Goal: Check status: Check status

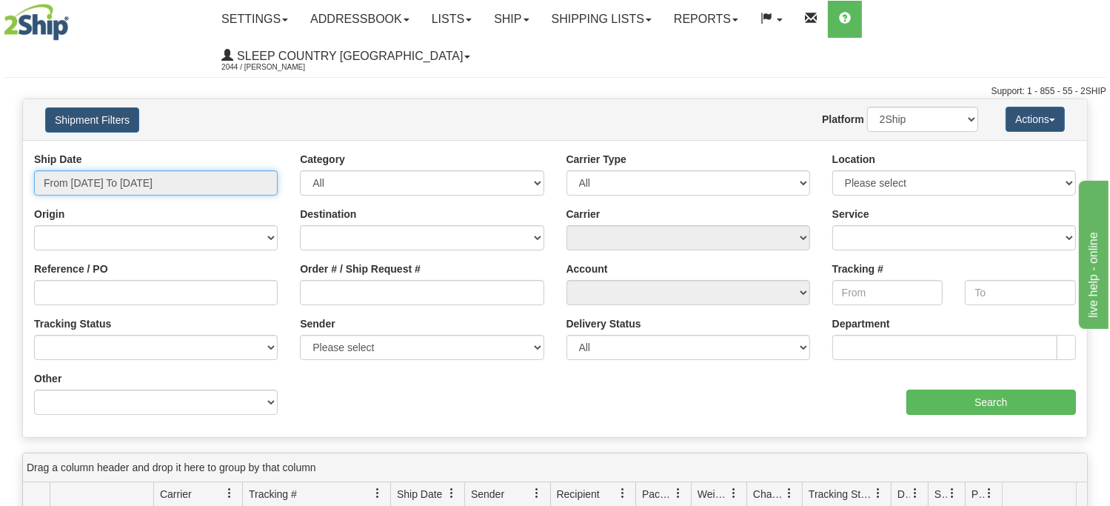
click at [104, 170] on input "From [DATE] To [DATE]" at bounding box center [156, 182] width 244 height 25
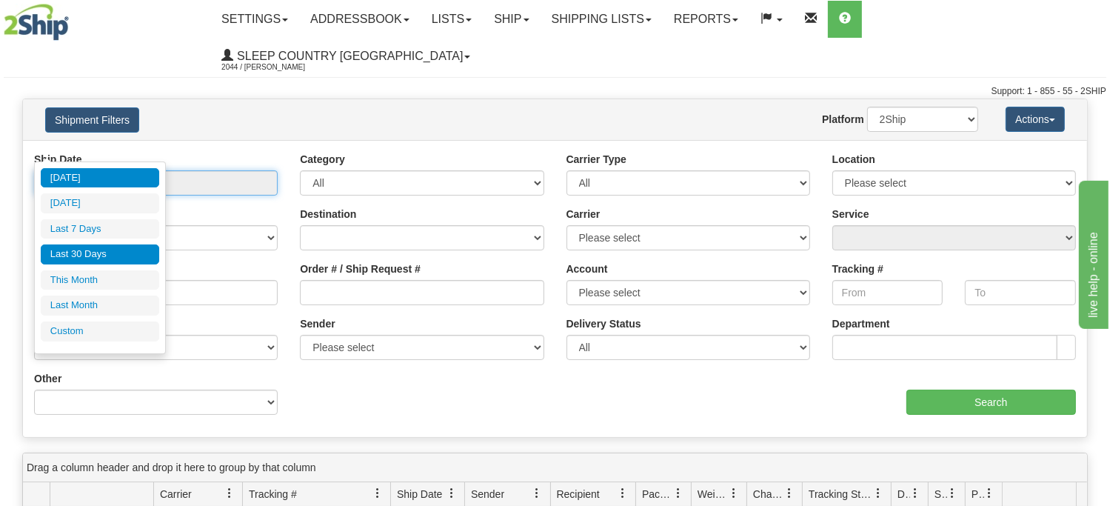
type input "[DATE]"
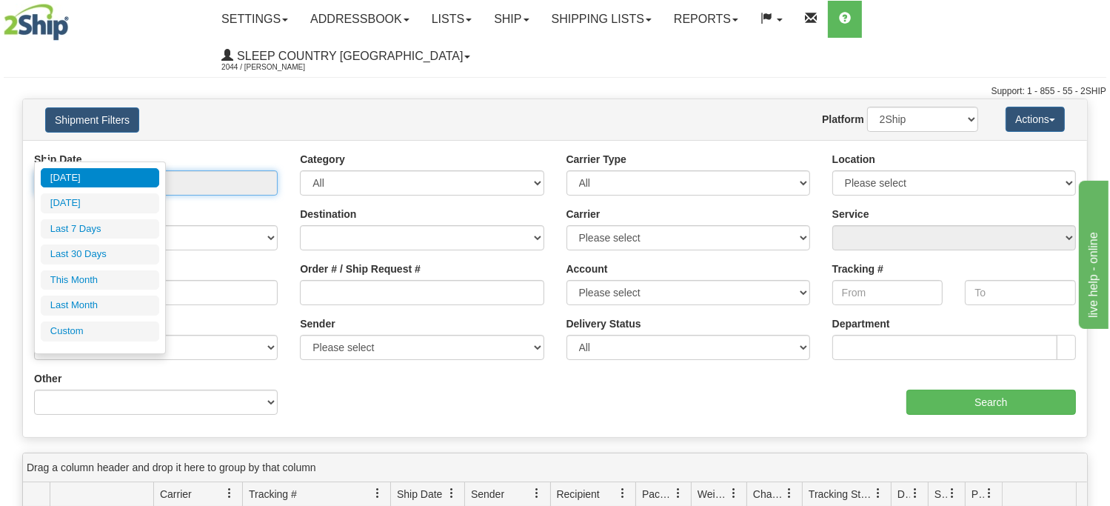
type input "[DATE]"
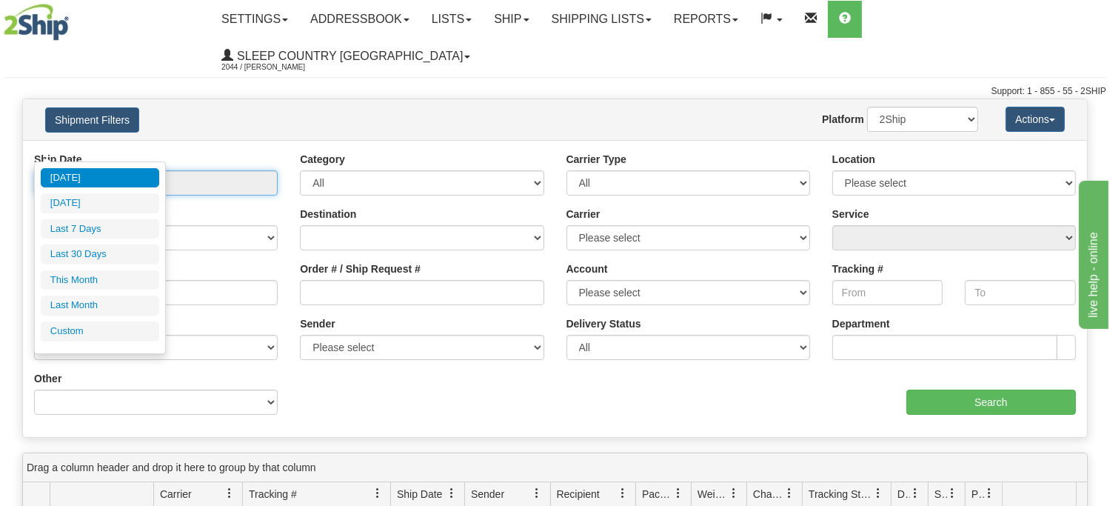
type input "[DATE]"
click at [68, 325] on li "Custom" at bounding box center [100, 331] width 118 height 20
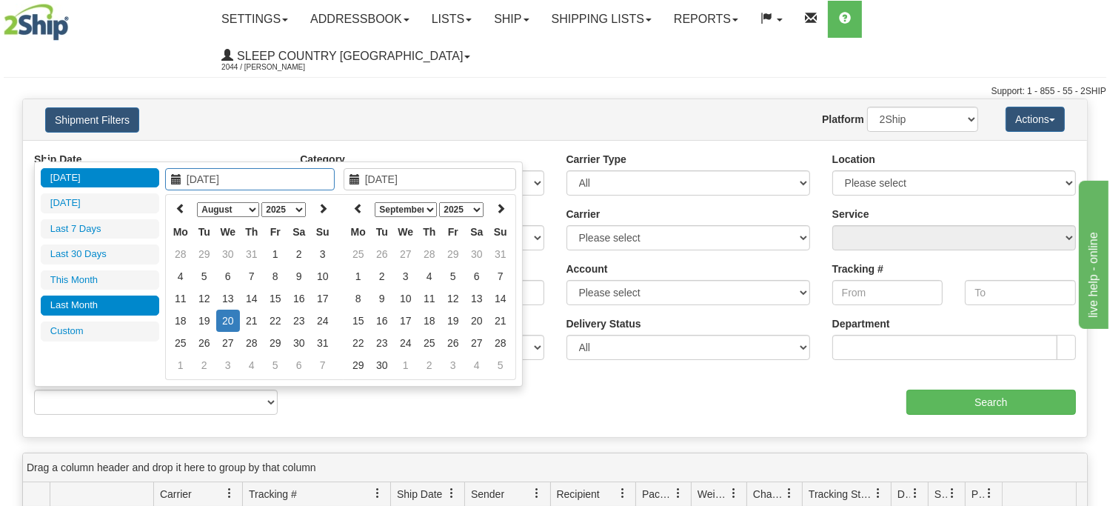
type input "[DATE]"
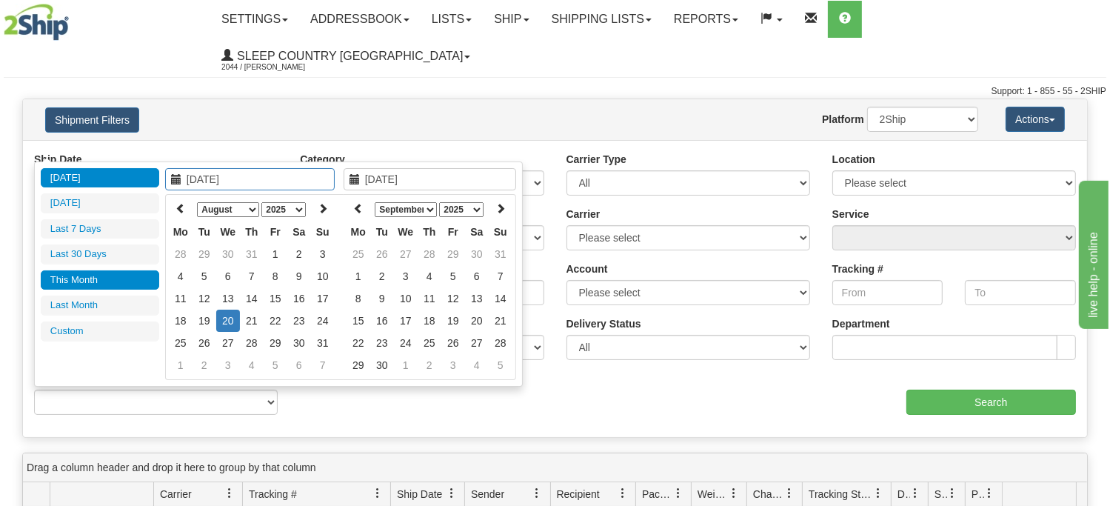
type input "[DATE]"
click at [179, 206] on icon at bounding box center [181, 208] width 10 height 10
type input "[DATE]"
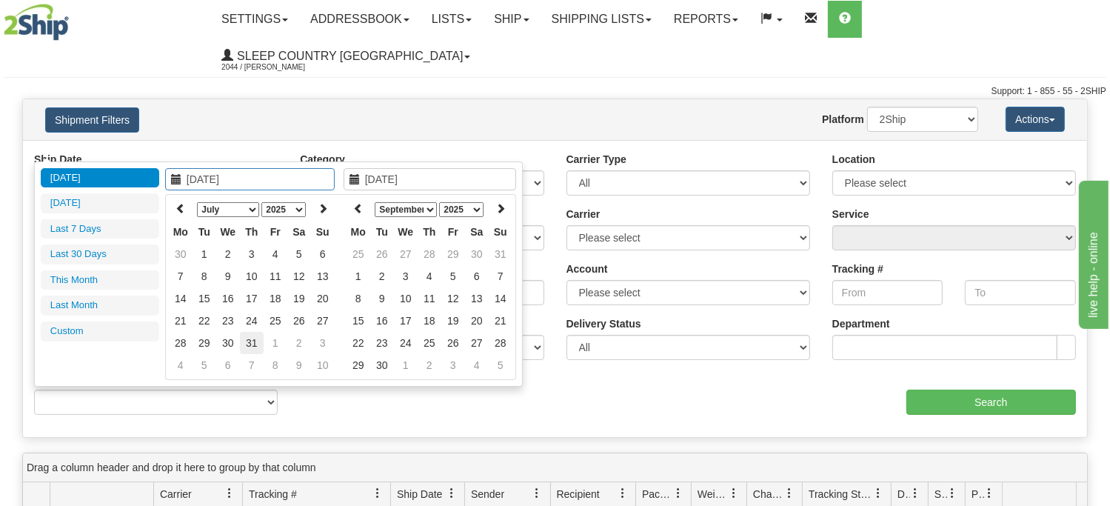
click at [253, 339] on td "31" at bounding box center [252, 343] width 24 height 22
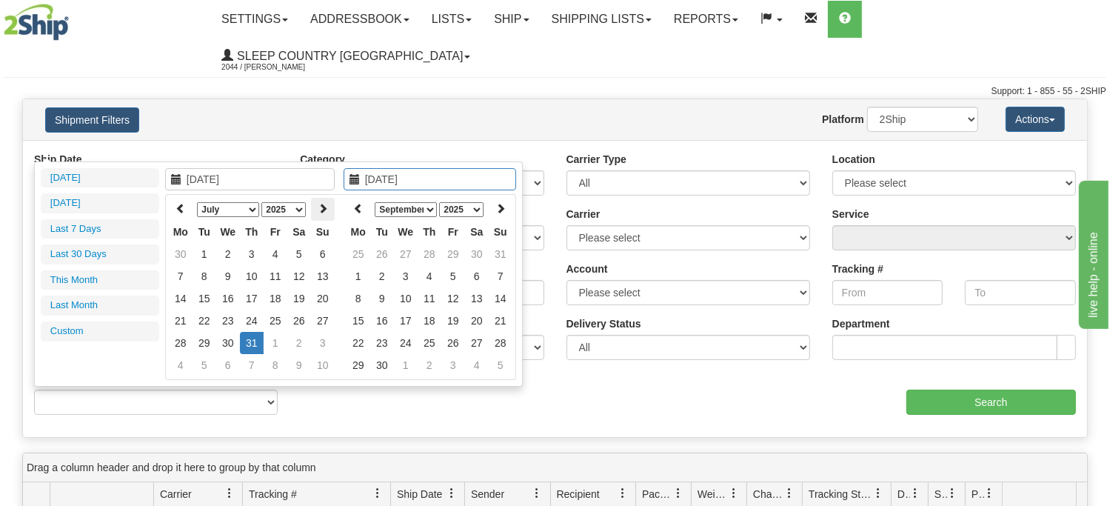
click at [326, 206] on icon at bounding box center [323, 208] width 10 height 10
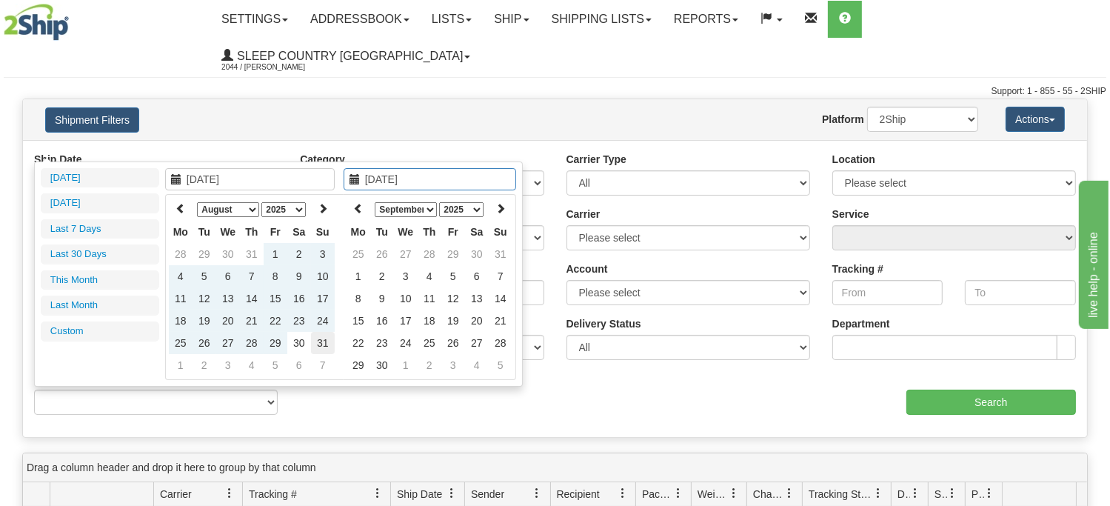
type input "[DATE]"
click at [323, 337] on td "31" at bounding box center [323, 343] width 24 height 22
type input "From [DATE] To [DATE]"
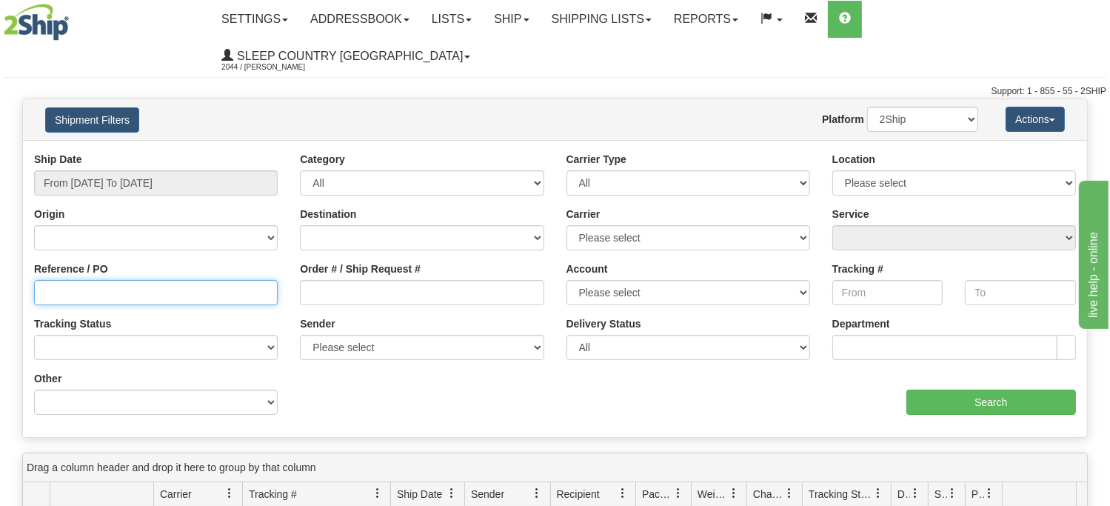
click at [107, 280] on input "Reference / PO" at bounding box center [156, 292] width 244 height 25
paste input "9000H950650"
type input "9000H950650"
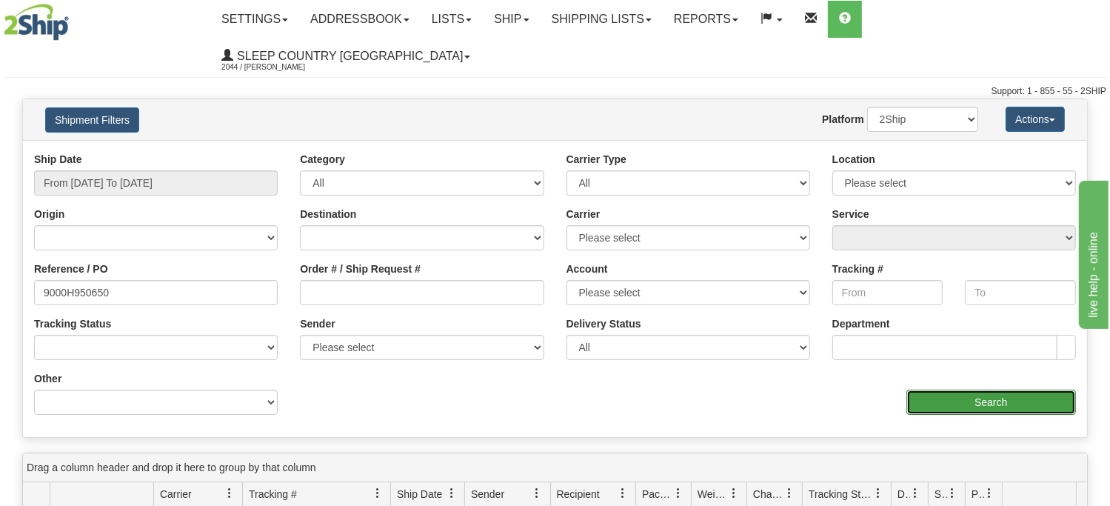
click at [996, 390] on input "Search" at bounding box center [992, 402] width 170 height 25
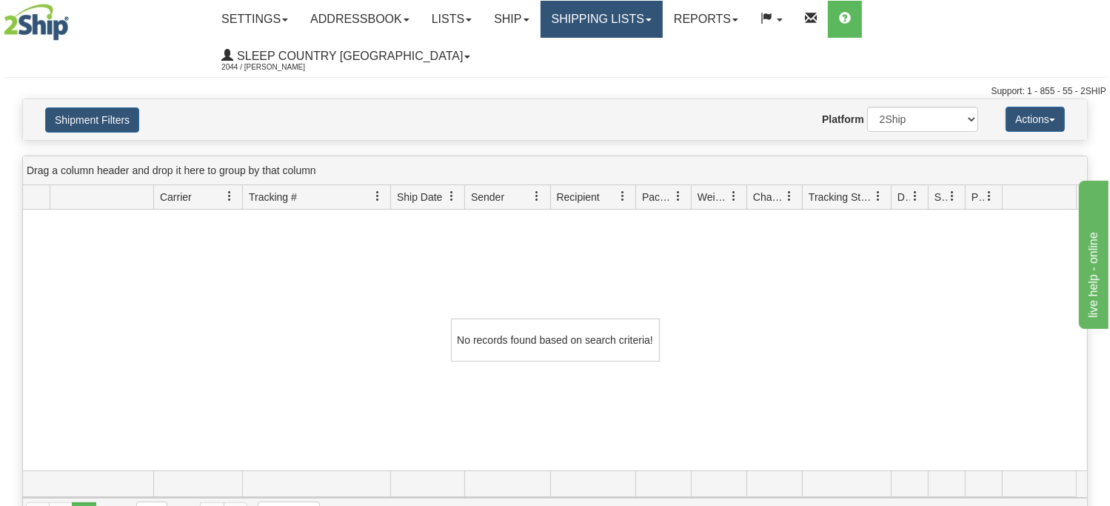
click at [663, 17] on link "Shipping lists" at bounding box center [602, 19] width 122 height 37
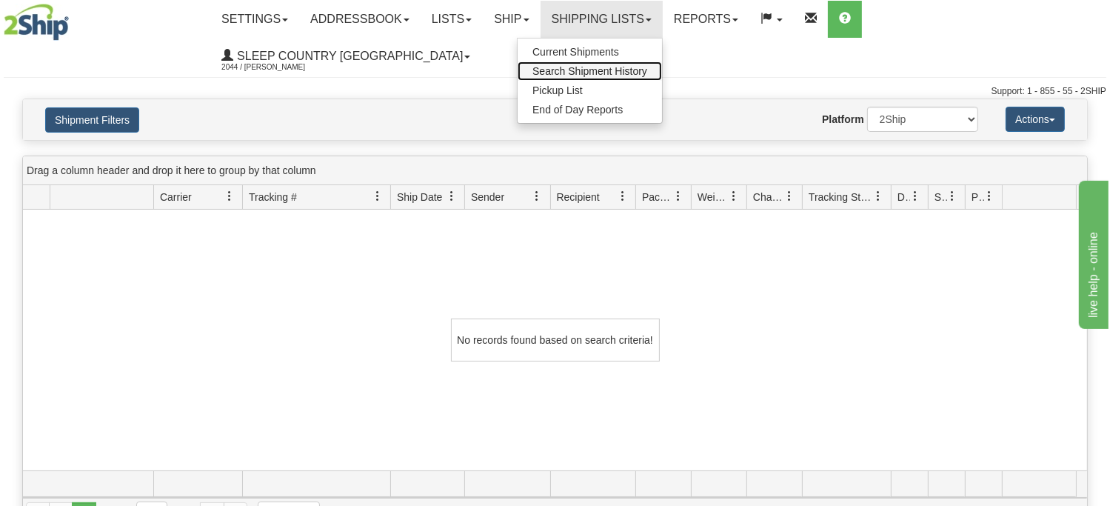
click at [647, 67] on span "Search Shipment History" at bounding box center [590, 71] width 115 height 12
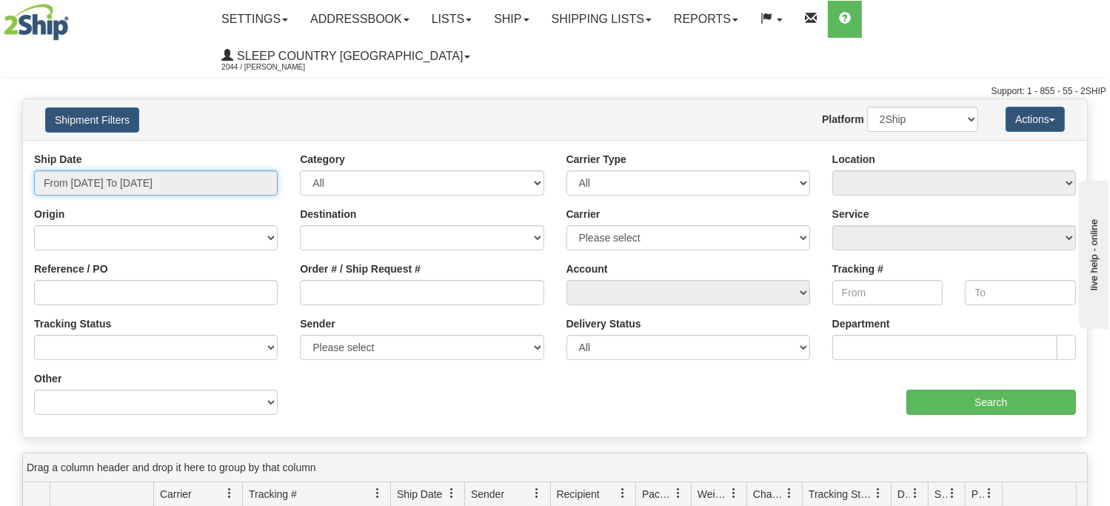
click at [171, 170] on input "From [DATE] To [DATE]" at bounding box center [156, 182] width 244 height 25
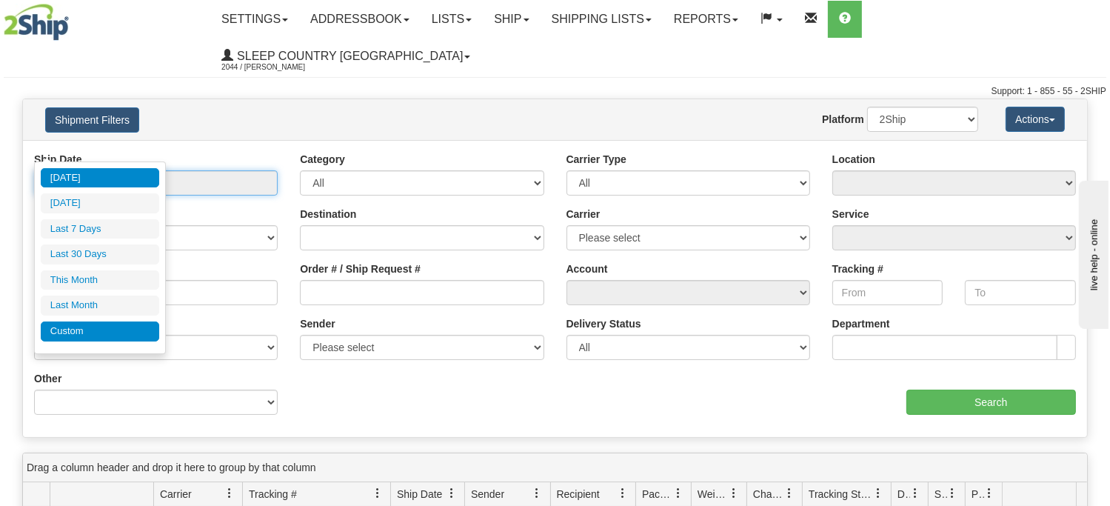
type input "[DATE]"
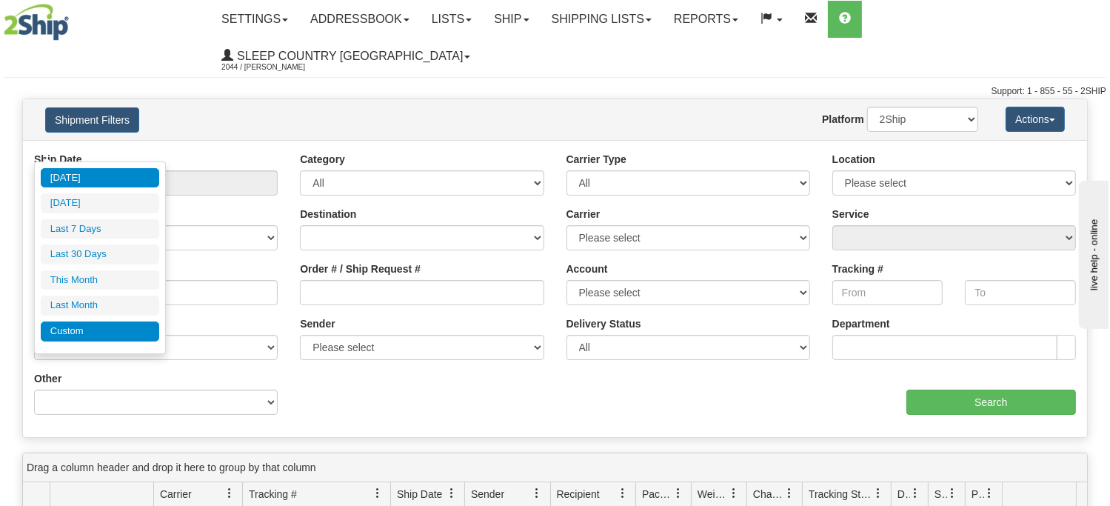
click at [80, 328] on li "Custom" at bounding box center [100, 331] width 118 height 20
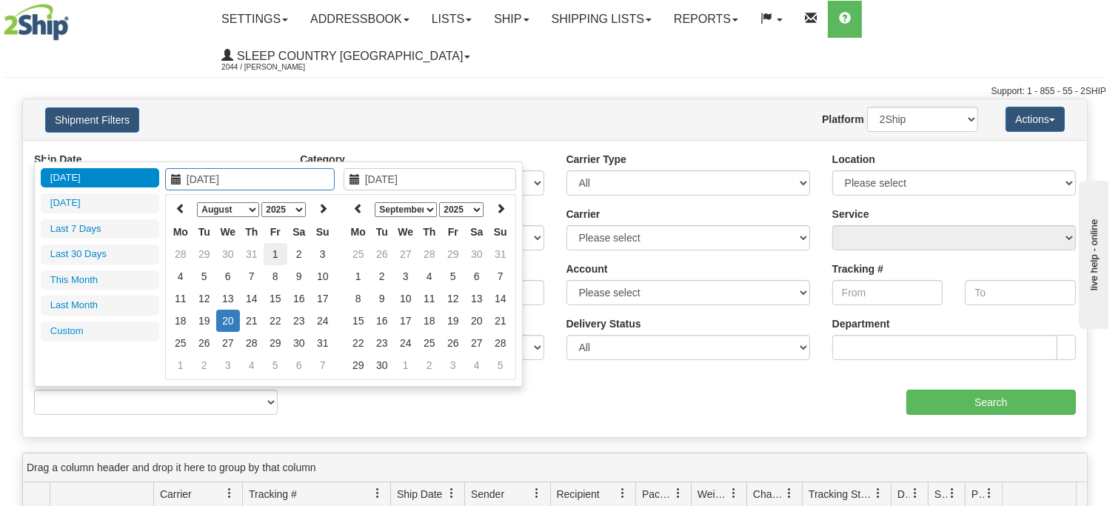
type input "[DATE]"
click at [273, 250] on td "1" at bounding box center [276, 254] width 24 height 22
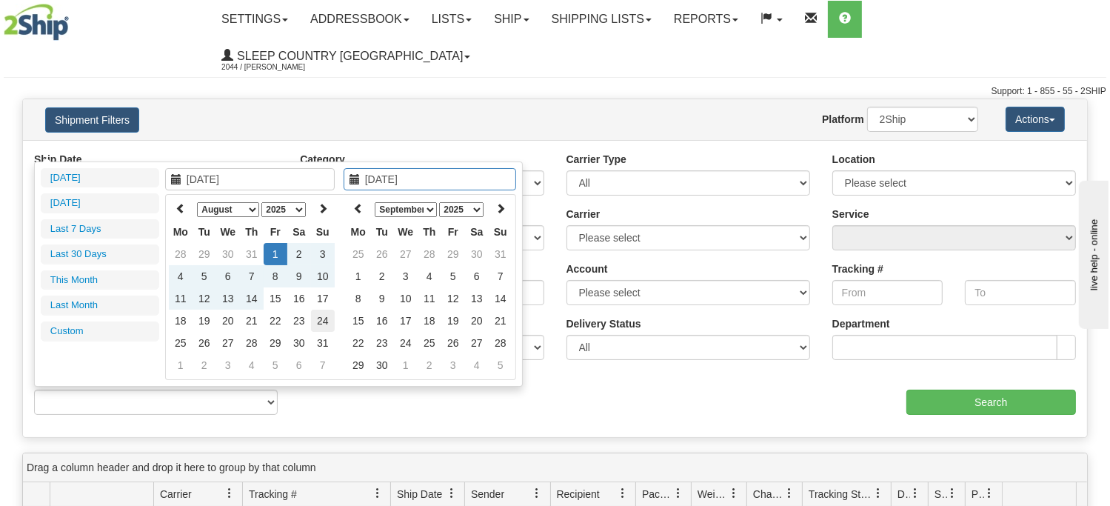
type input "08/24/2025"
click at [323, 316] on td "24" at bounding box center [323, 321] width 24 height 22
type input "From 08/01/2025 To 08/24/2025"
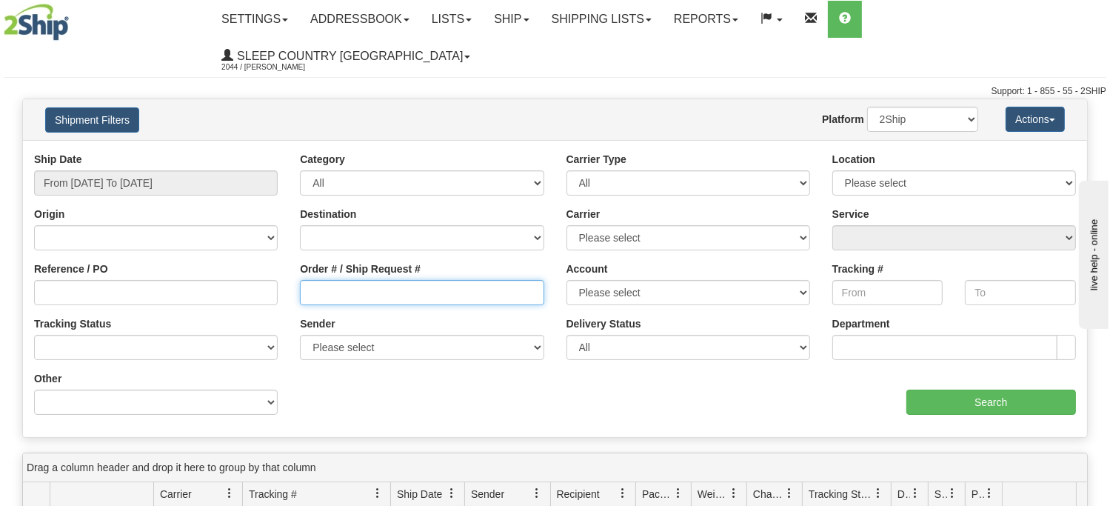
click at [364, 280] on input "Order # / Ship Request #" at bounding box center [422, 292] width 244 height 25
paste input "9000H950650"
type input "9000H950650"
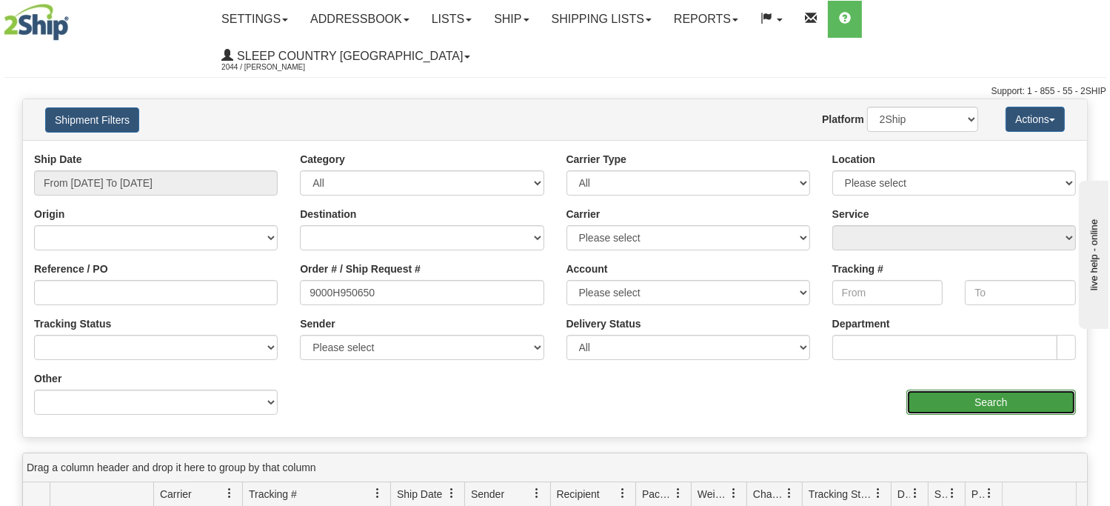
click at [984, 390] on input "Search" at bounding box center [992, 402] width 170 height 25
